Goal: Information Seeking & Learning: Learn about a topic

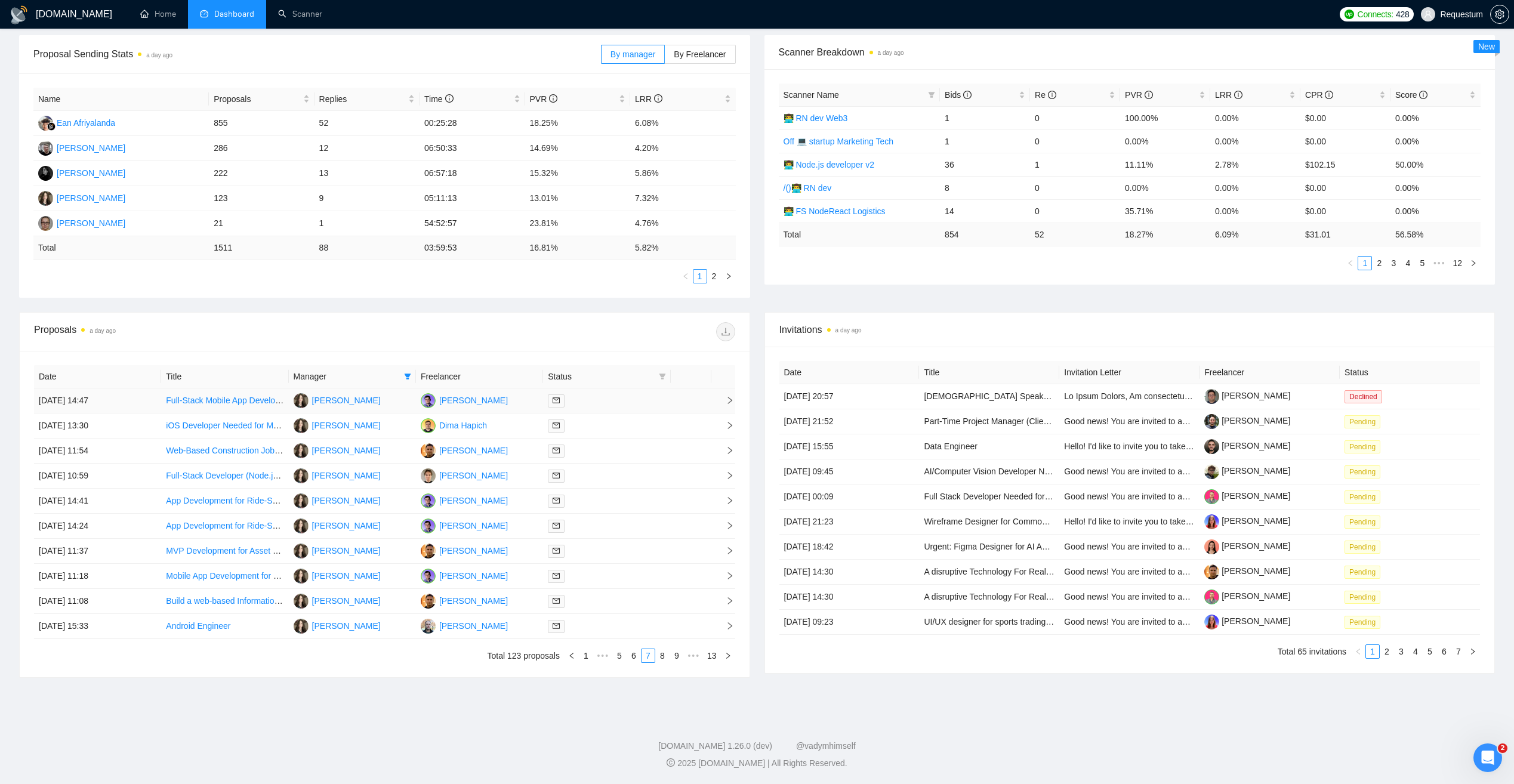
click at [504, 407] on div "[PERSON_NAME]" at bounding box center [464, 401] width 87 height 15
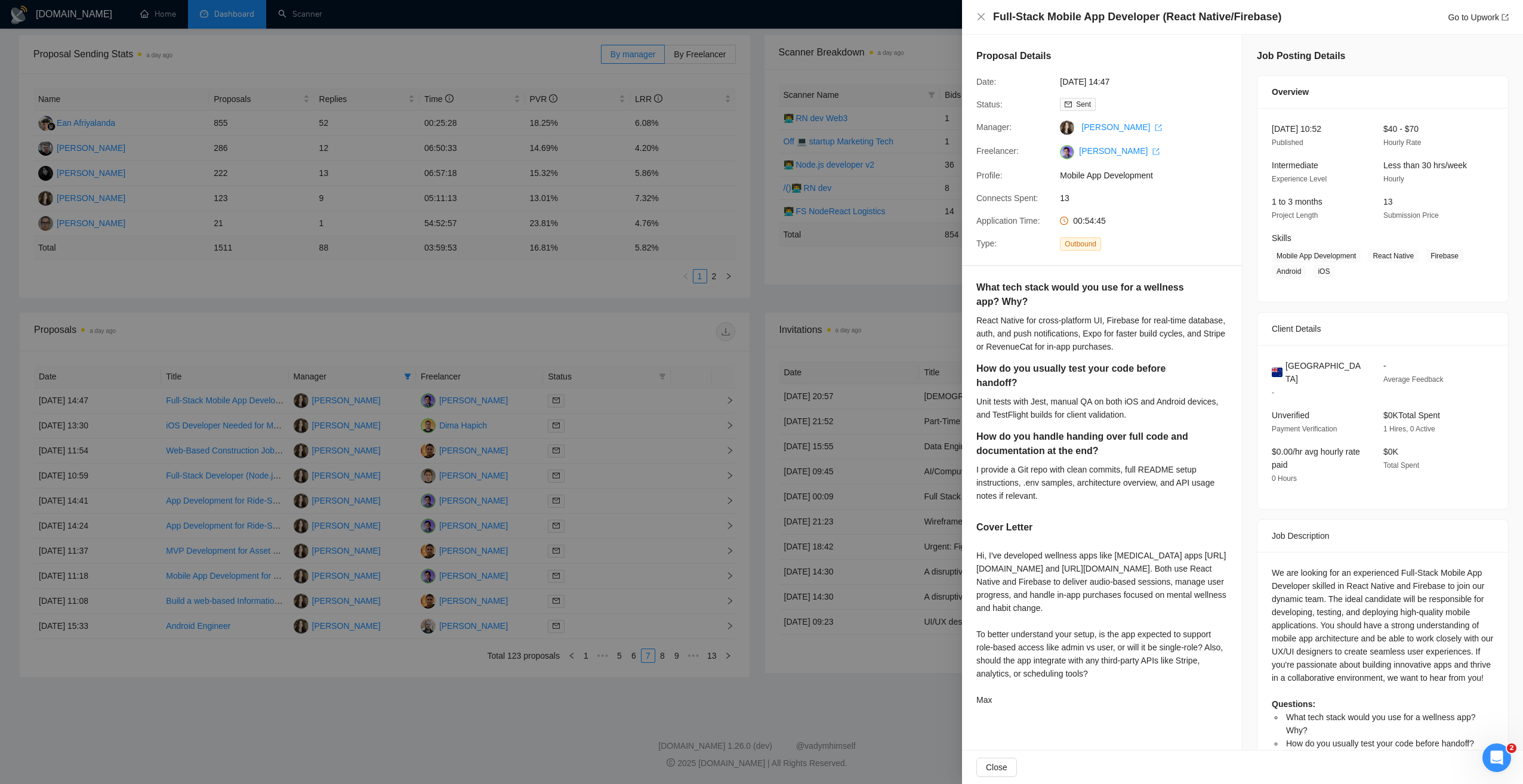
click at [626, 497] on div at bounding box center [762, 392] width 1523 height 784
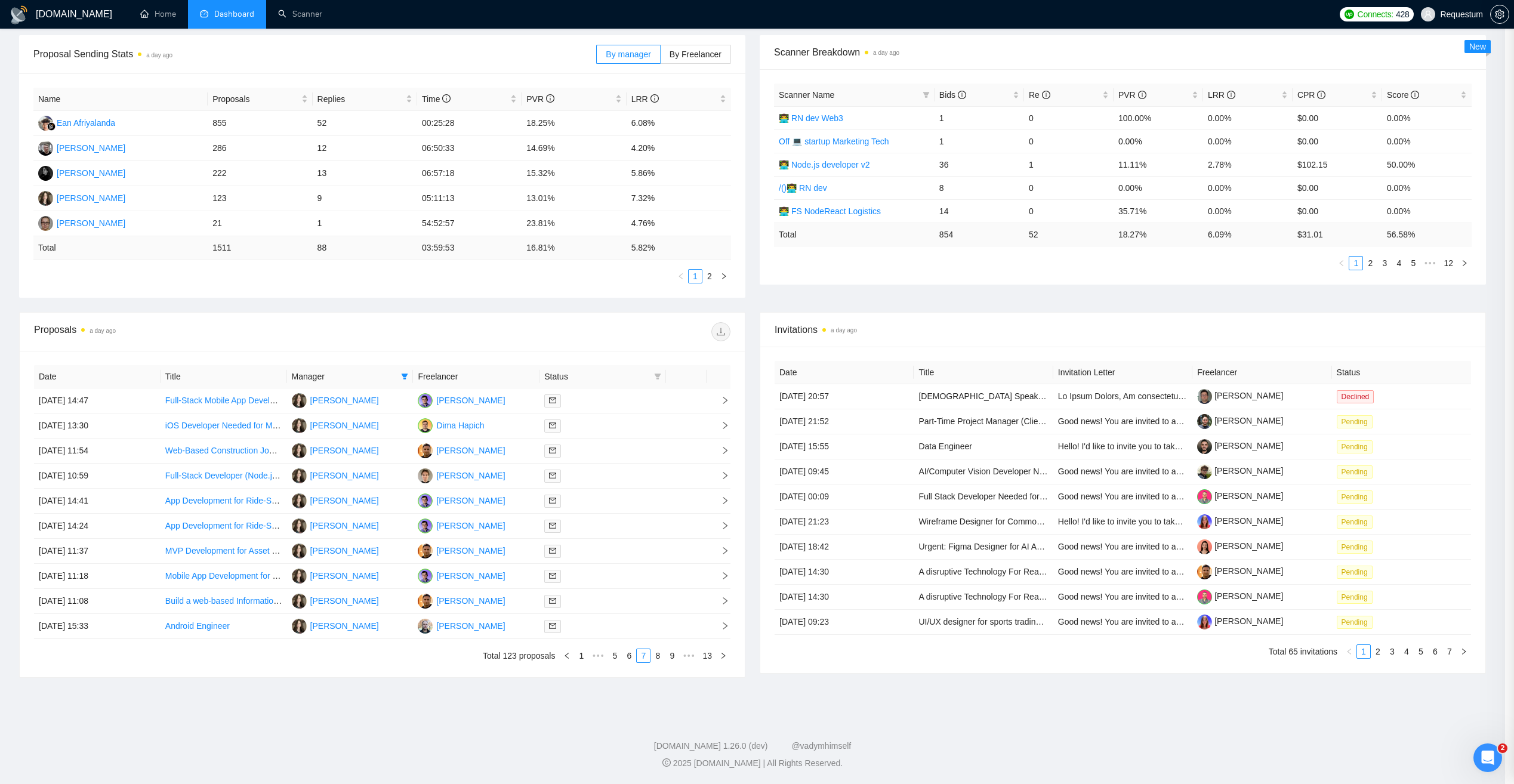
click at [626, 497] on div at bounding box center [603, 500] width 117 height 14
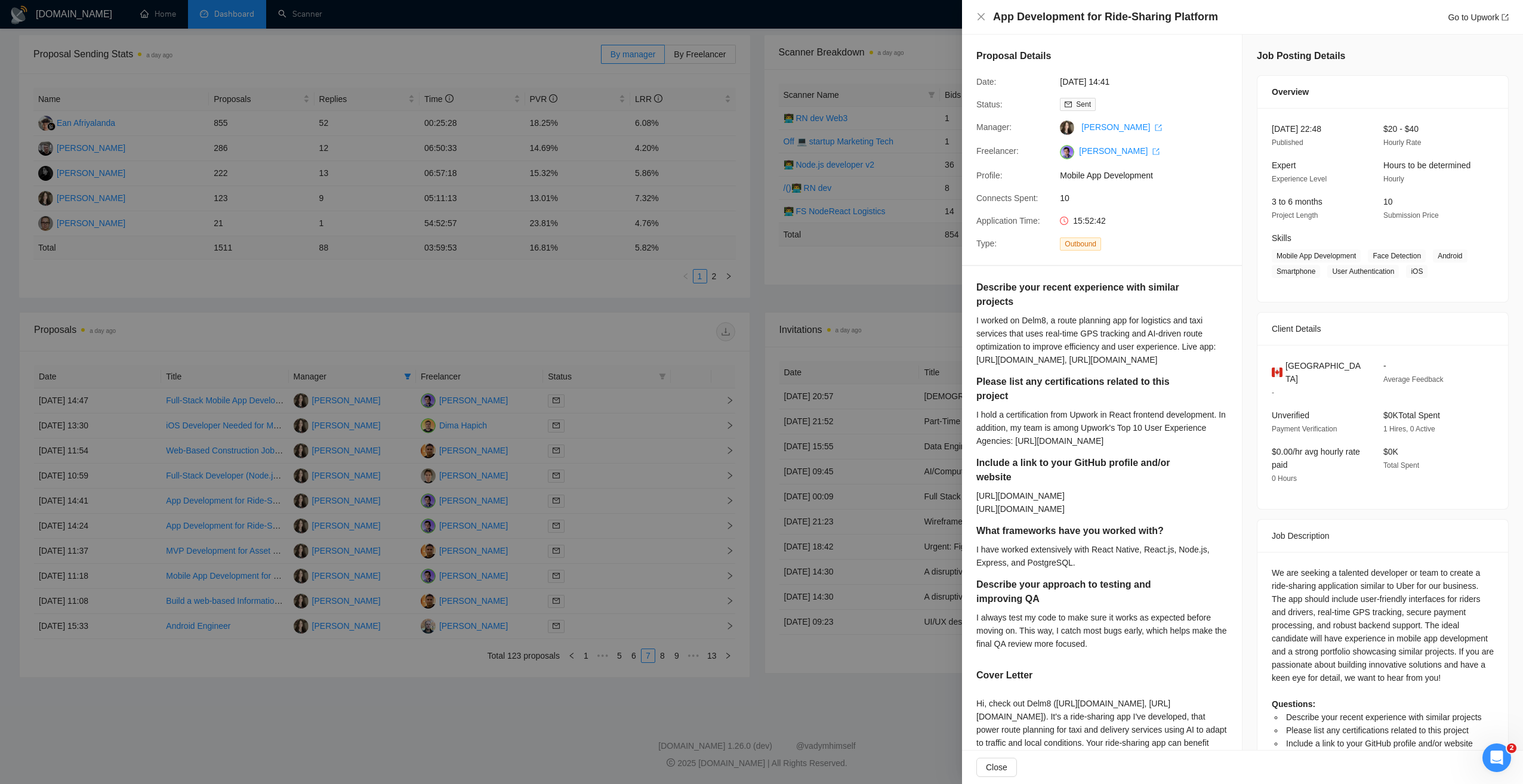
click at [530, 694] on div at bounding box center [762, 392] width 1523 height 784
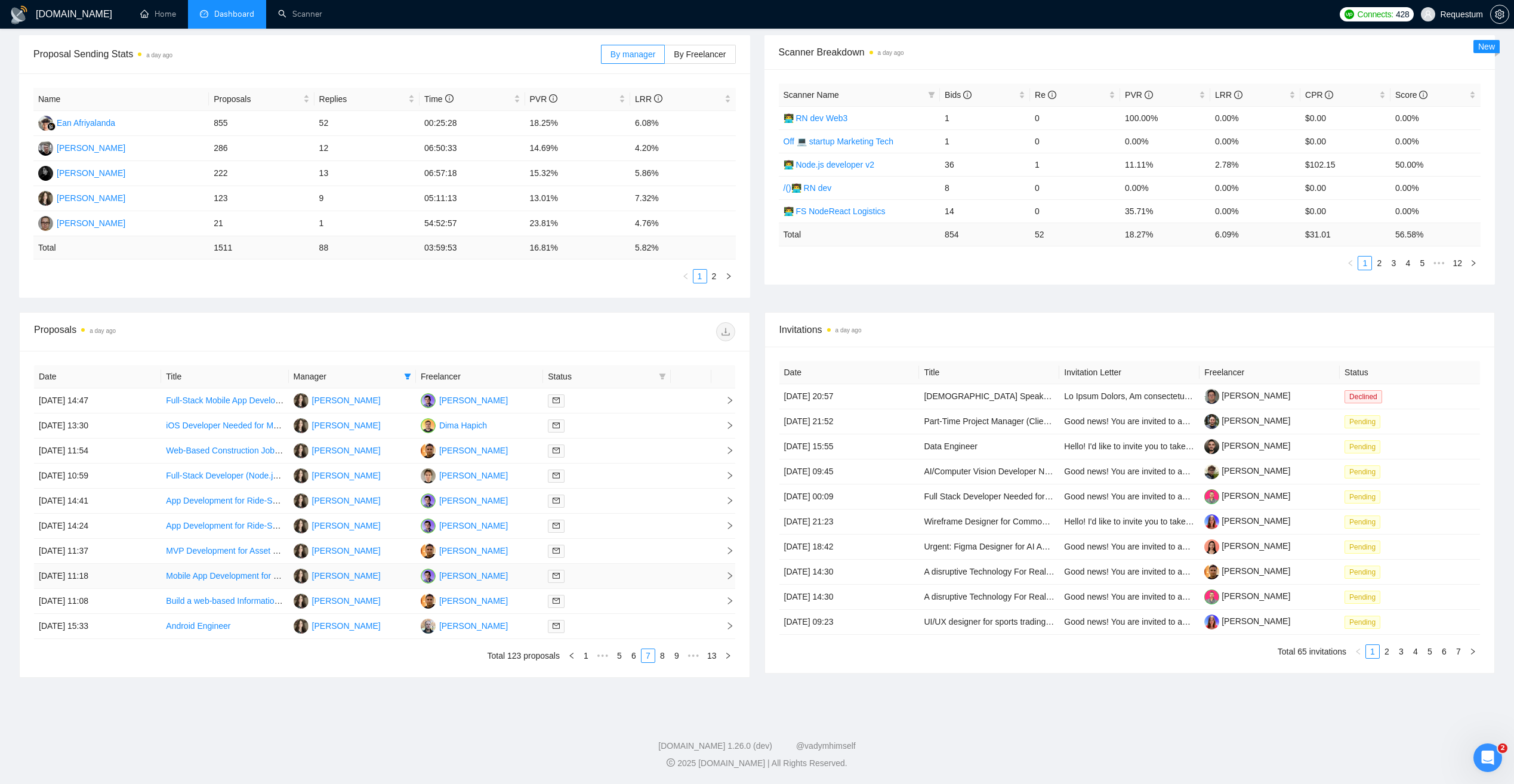
click at [621, 575] on div at bounding box center [606, 576] width 117 height 14
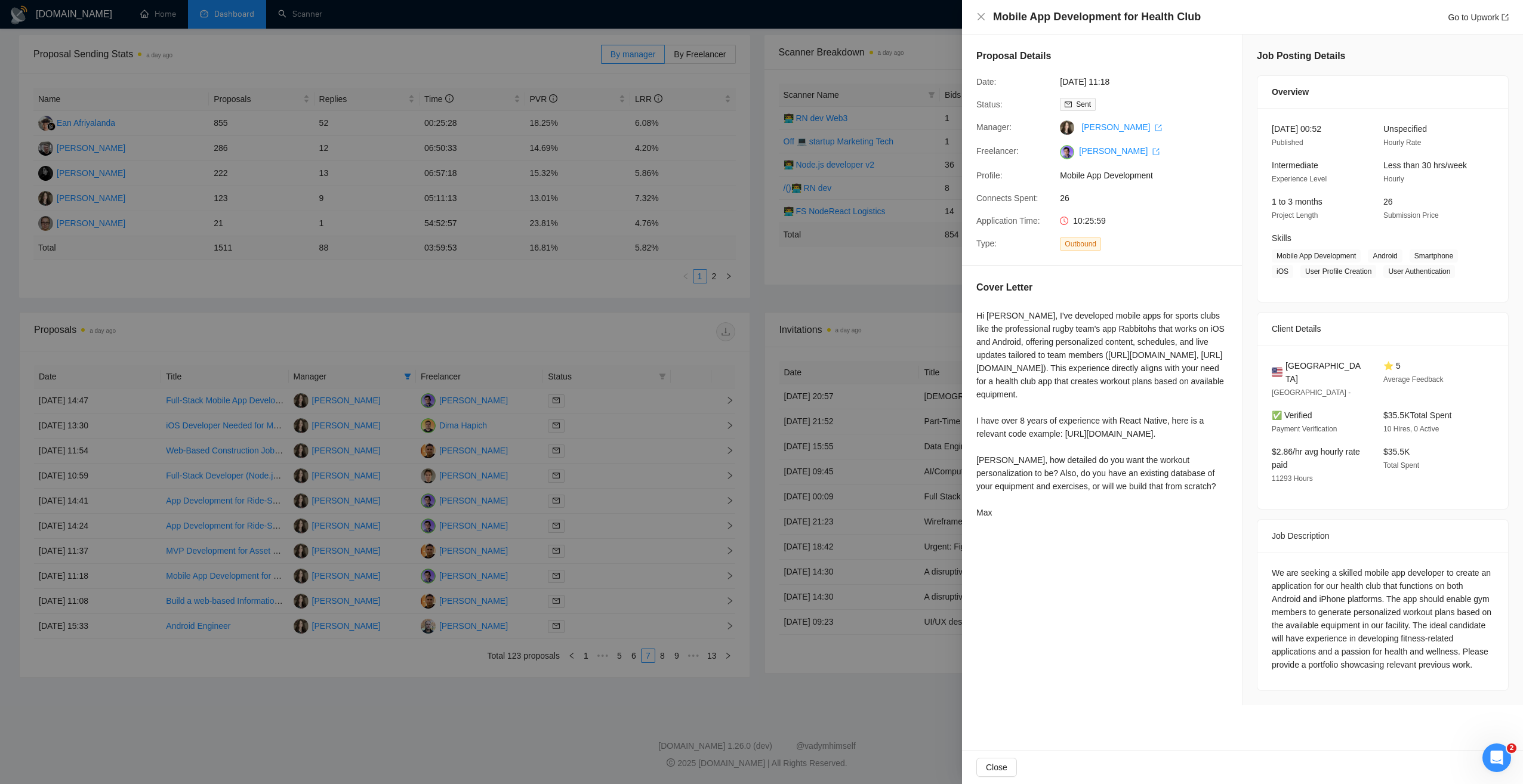
click at [551, 668] on div at bounding box center [762, 392] width 1523 height 784
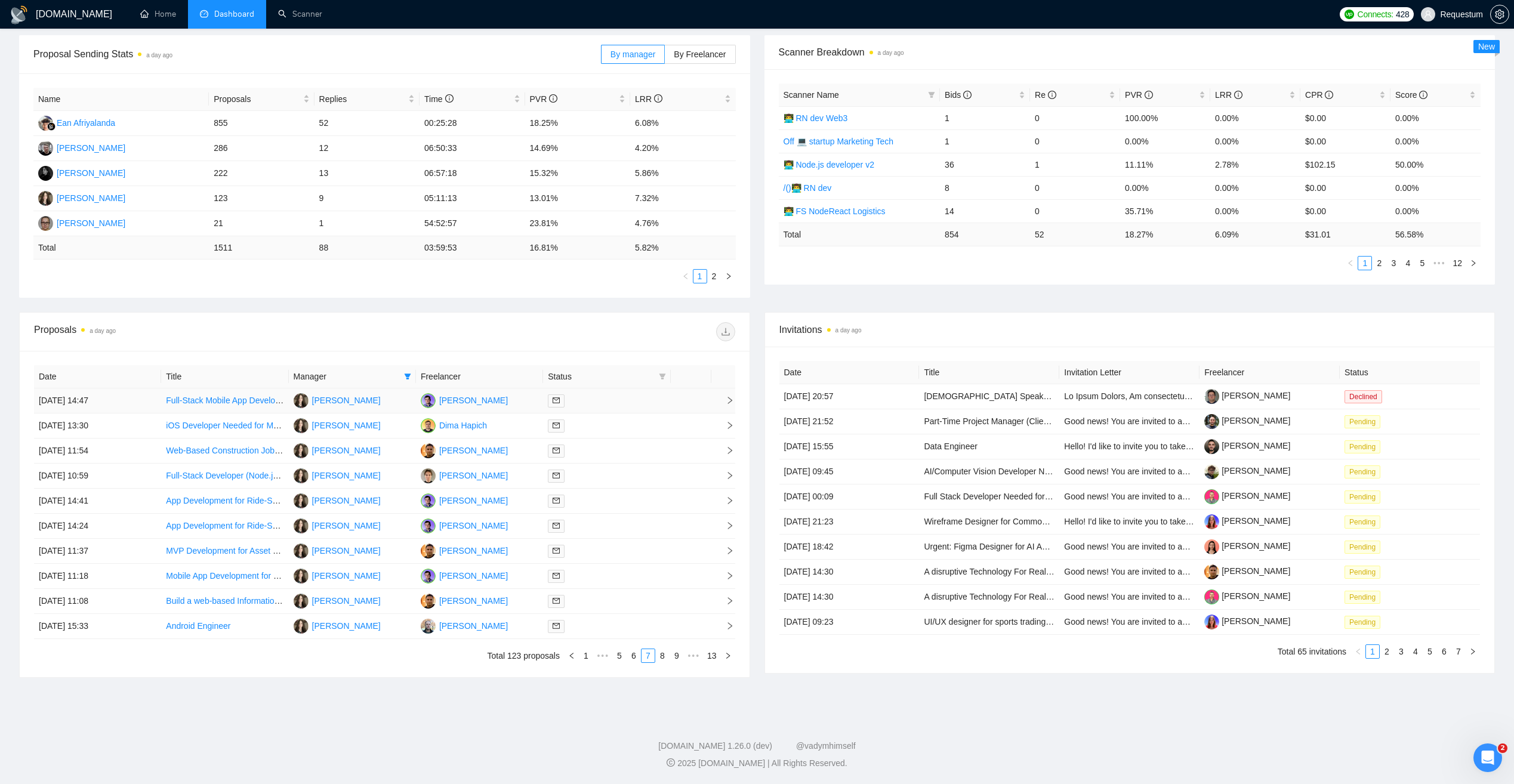
click at [406, 400] on td "Svitlana Oliniychuk" at bounding box center [352, 401] width 127 height 25
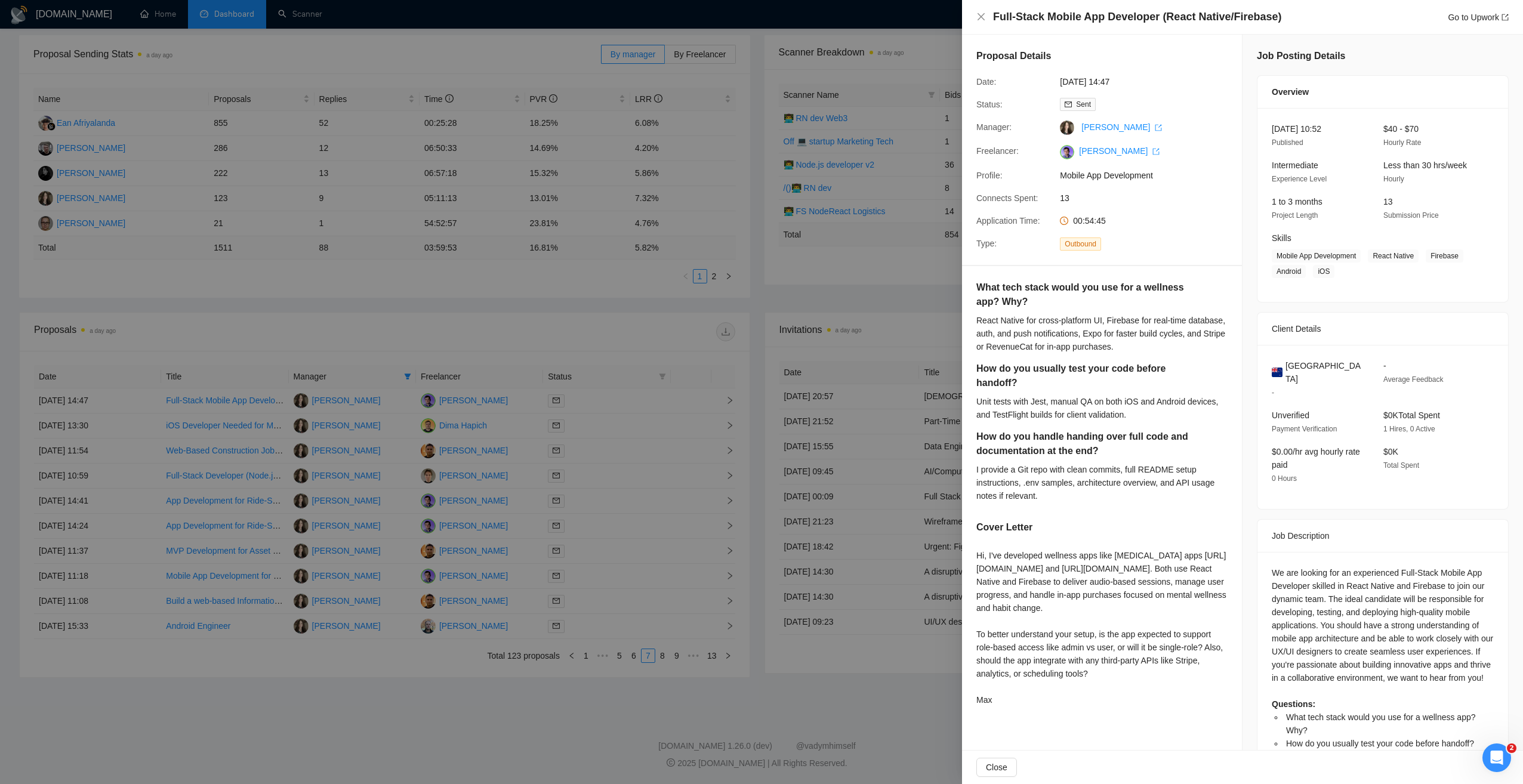
click at [784, 298] on div at bounding box center [762, 392] width 1523 height 784
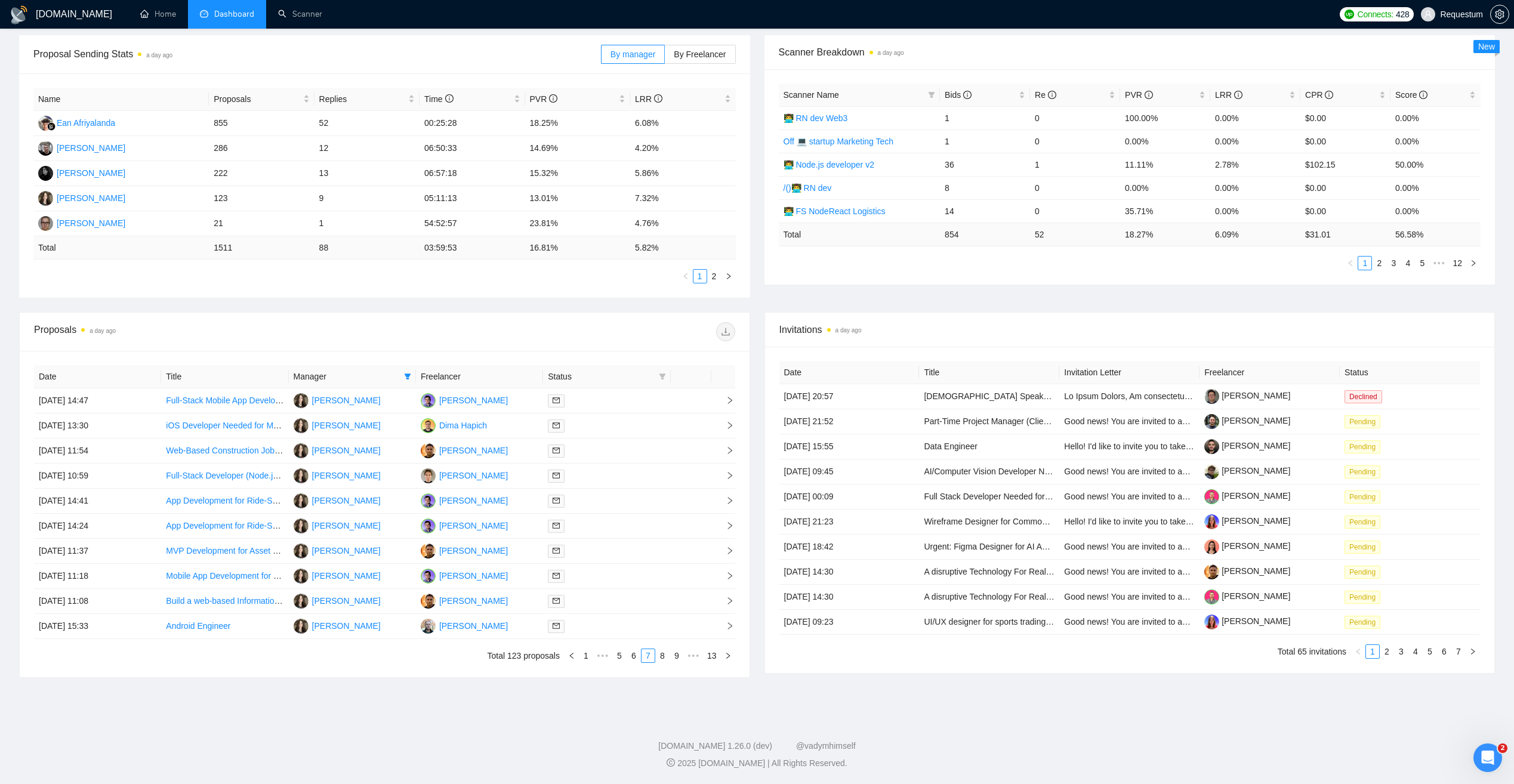
click at [588, 658] on link "1" at bounding box center [585, 655] width 13 height 13
click at [625, 547] on div at bounding box center [606, 551] width 117 height 14
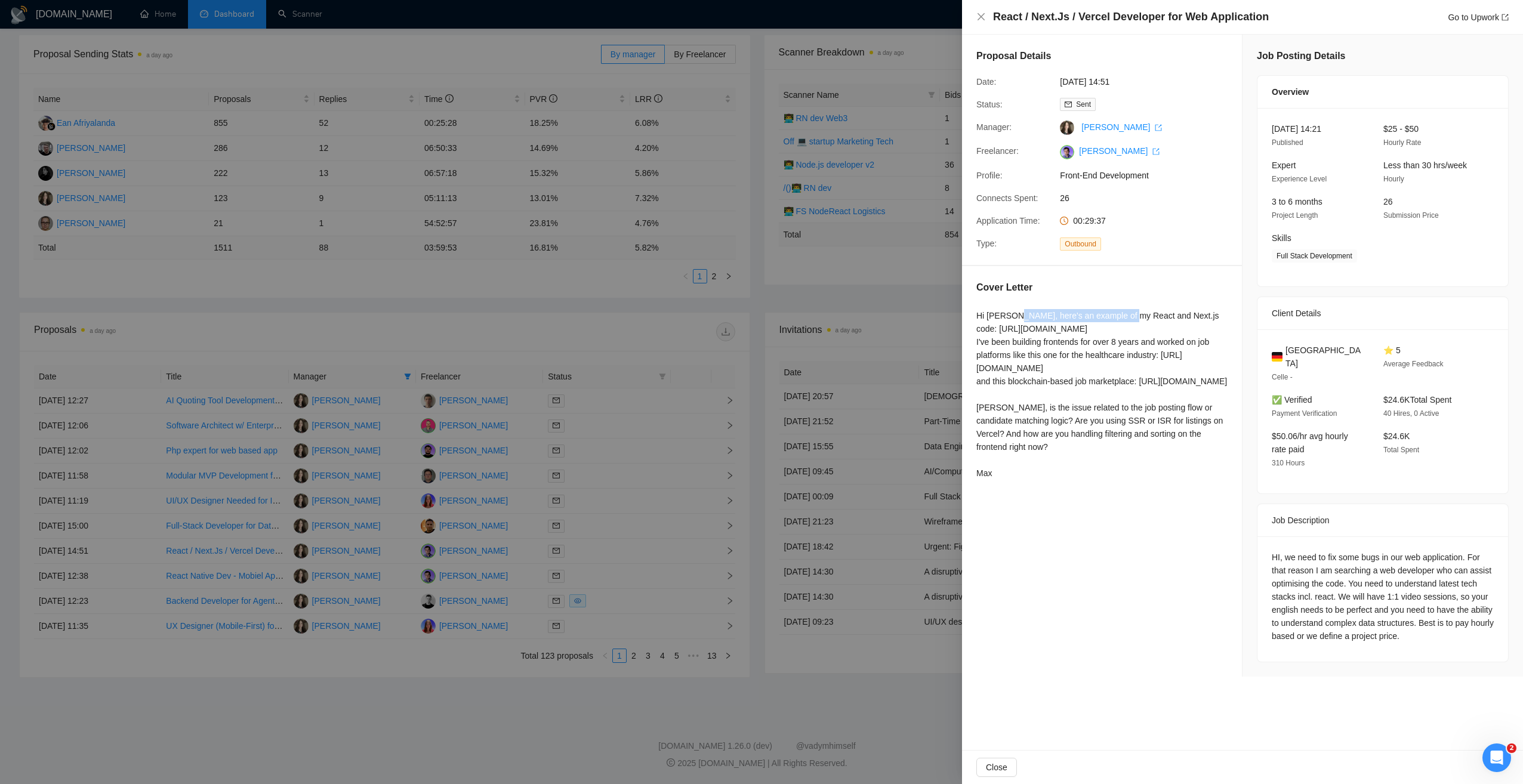
drag, startPoint x: 1016, startPoint y: 315, endPoint x: 1128, endPoint y: 316, distance: 112.0
click at [1128, 316] on div "Hi Hannes, here's an example of my React and Next.js code: https://github.com/r…" at bounding box center [1102, 395] width 251 height 171
click at [1094, 336] on div "Hi Hannes, here's an example of my React and Next.js code: https://github.com/r…" at bounding box center [1102, 395] width 251 height 171
drag, startPoint x: 1019, startPoint y: 314, endPoint x: 1166, endPoint y: 336, distance: 148.6
click at [1166, 336] on div "Hi Hannes, here's an example of my React and Next.js code: https://github.com/r…" at bounding box center [1102, 395] width 251 height 171
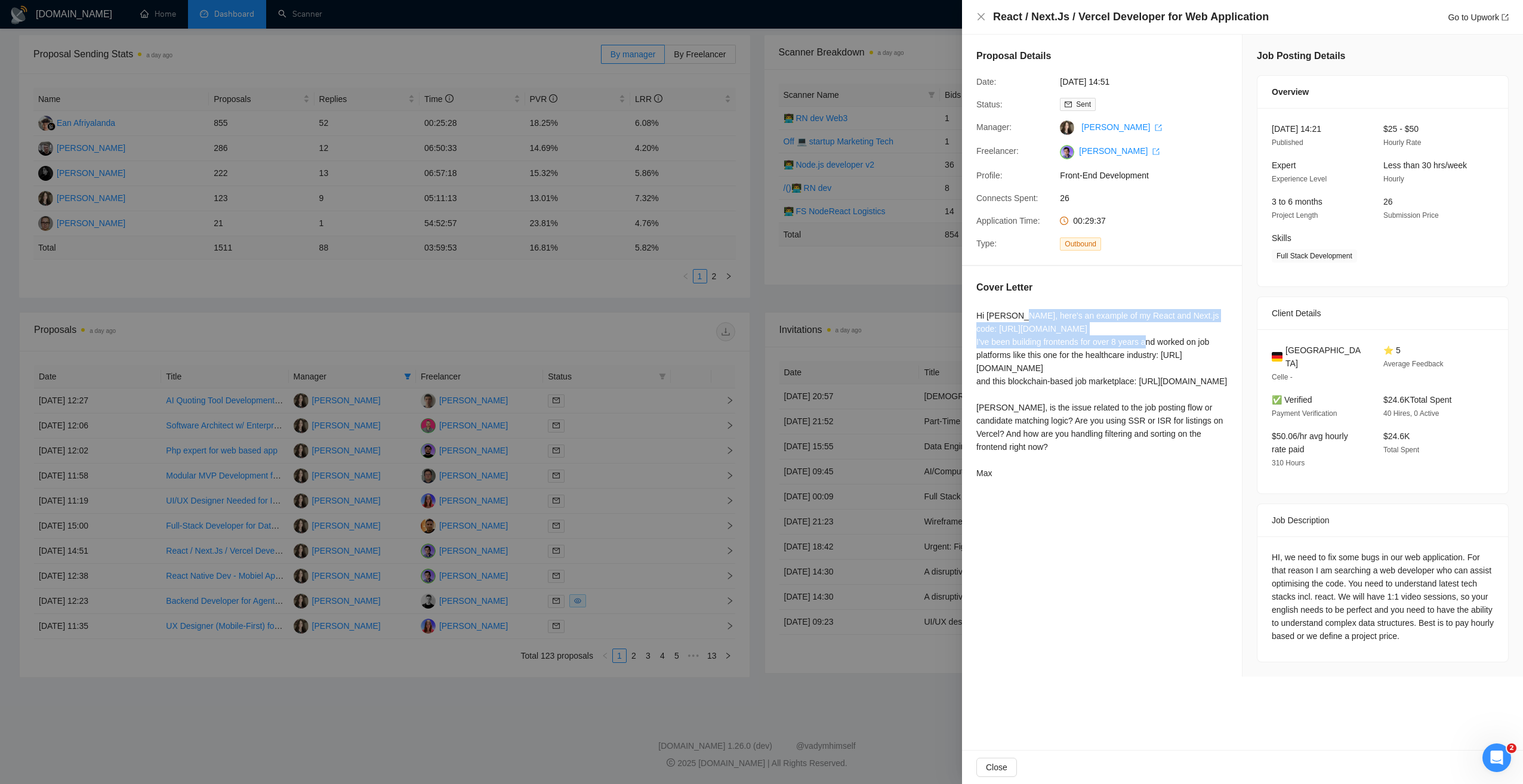
copy div "here's an example of my React and Next.js code: https://github.com/requestum-te…"
click at [1099, 378] on div "Hi Hannes, here's an example of my React and Next.js code: https://github.com/r…" at bounding box center [1102, 395] width 251 height 171
click at [755, 303] on div at bounding box center [762, 392] width 1523 height 784
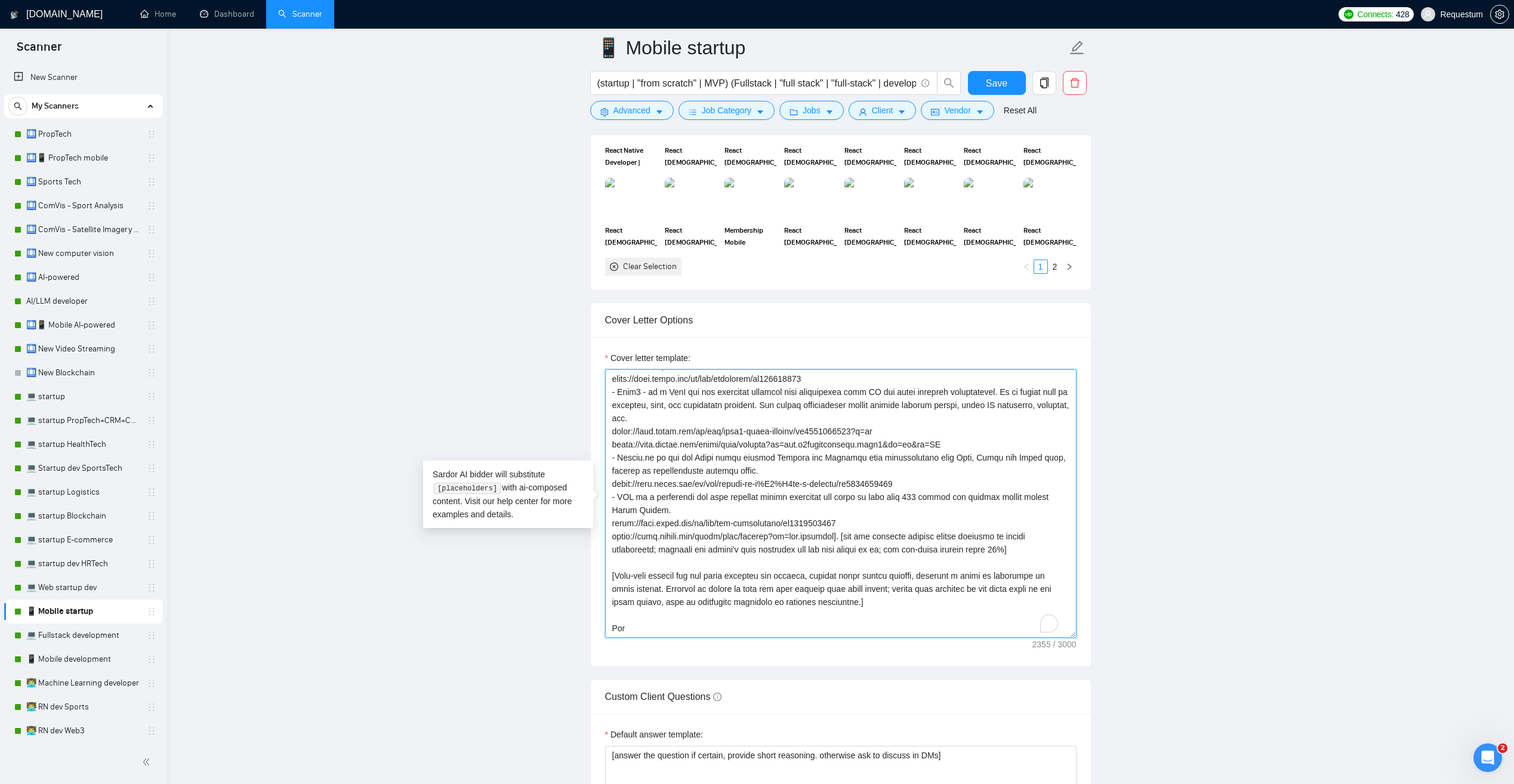
scroll to position [171, 0]
drag, startPoint x: 690, startPoint y: 589, endPoint x: 854, endPoint y: 604, distance: 164.7
click at [854, 604] on textarea "Cover letter template:" at bounding box center [840, 503] width 471 height 268
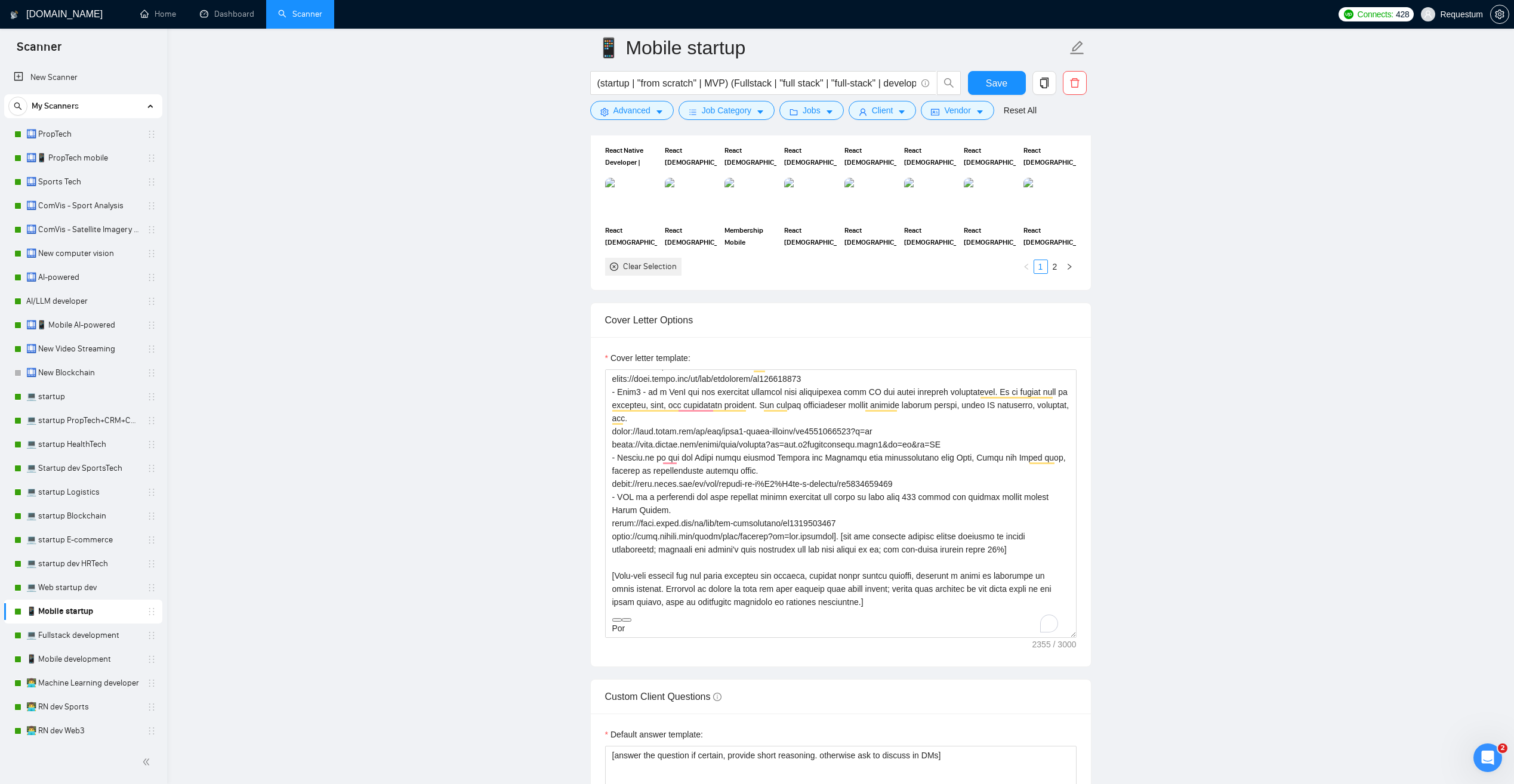
click at [354, 519] on main "📱 Mobile startup (startup | "from scratch" | MVP) (Fullstack | "full stack" | "…" at bounding box center [840, 656] width 1309 height 3603
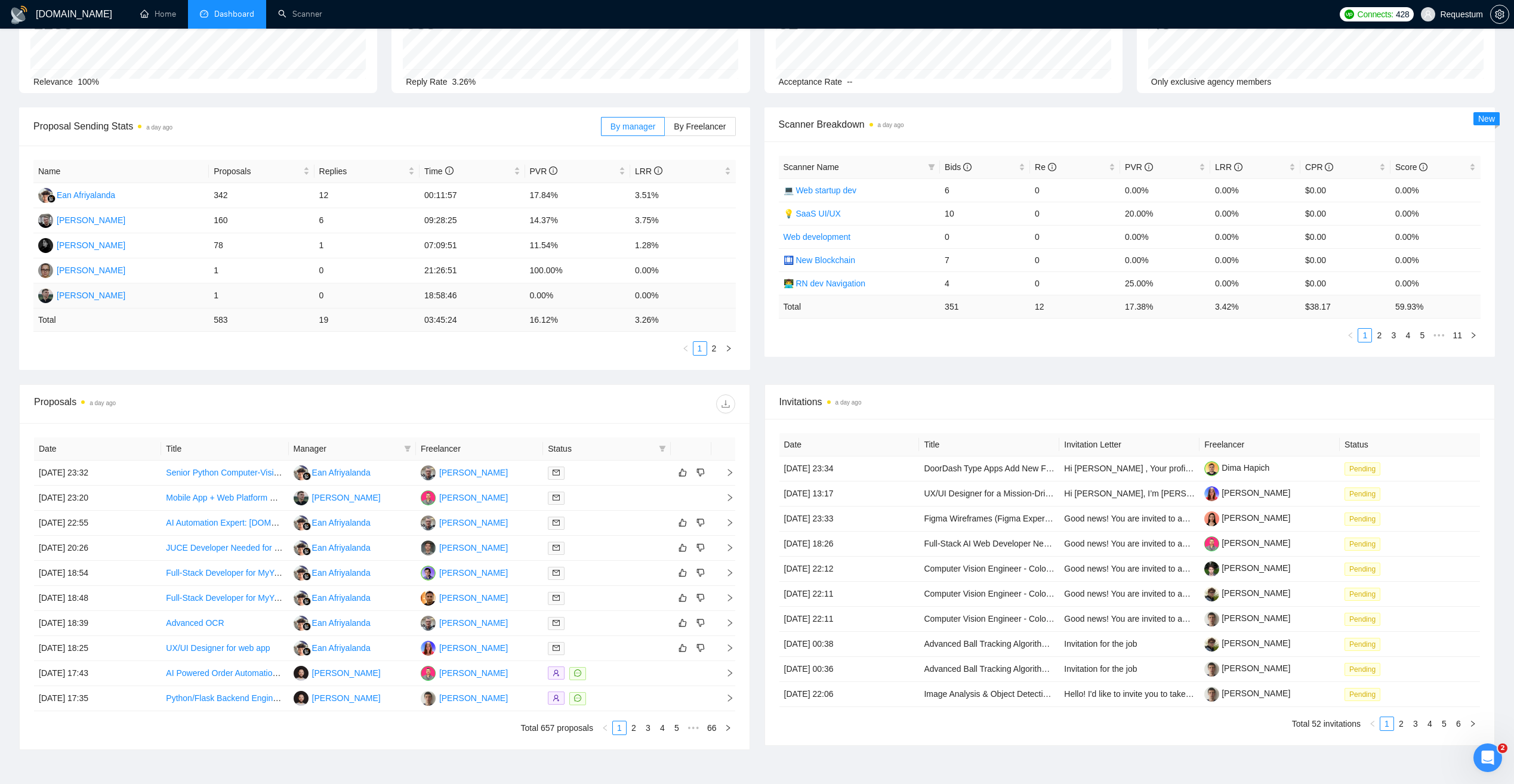
scroll to position [175, 0]
